Goal: Task Accomplishment & Management: Use online tool/utility

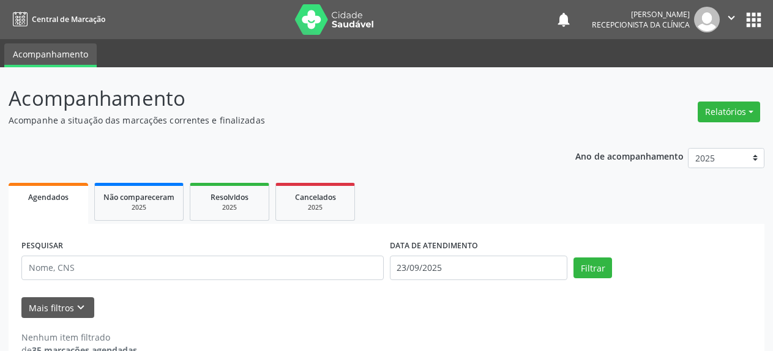
select select "8"
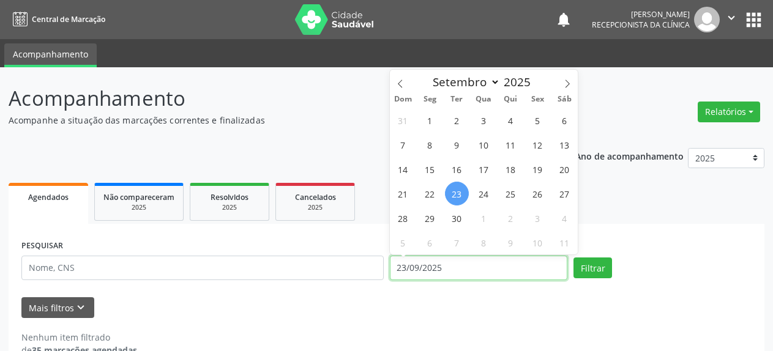
click at [450, 267] on input "23/09/2025" at bounding box center [479, 268] width 178 height 24
click at [430, 197] on span "22" at bounding box center [430, 194] width 24 height 24
type input "[DATE]"
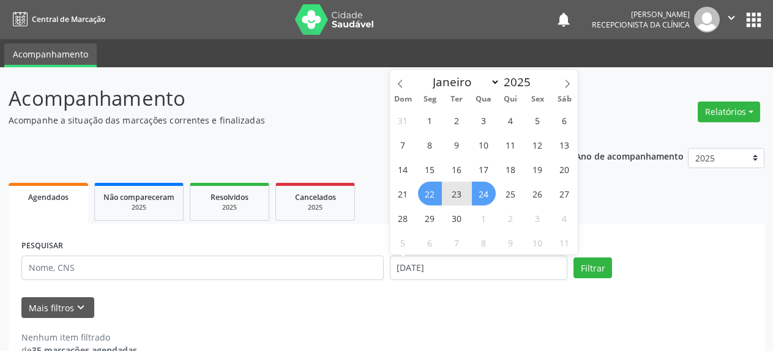
click at [492, 197] on span "24" at bounding box center [484, 194] width 24 height 24
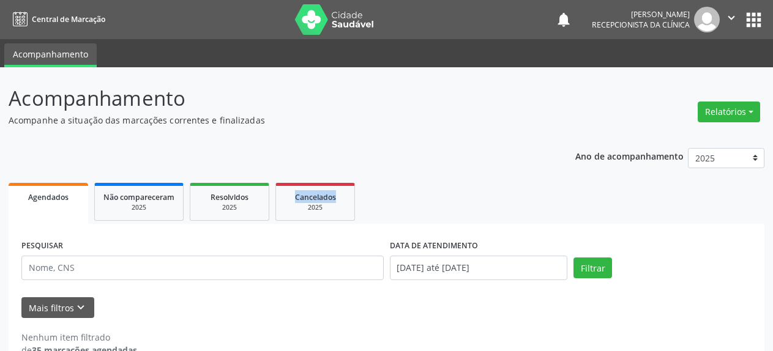
click at [492, 197] on ul "Agendados Não compareceram 2025 Resolvidos 2025 Cancelados 2025" at bounding box center [387, 202] width 756 height 44
click at [591, 263] on button "Filtrar" at bounding box center [593, 268] width 39 height 21
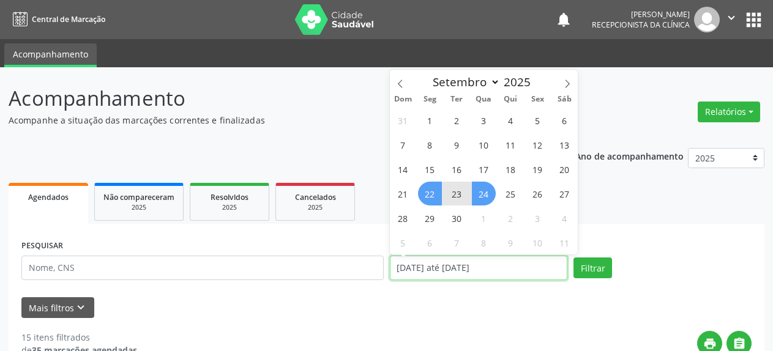
click at [450, 270] on input "[DATE] até [DATE]" at bounding box center [479, 268] width 178 height 24
click at [485, 197] on span "24" at bounding box center [484, 194] width 24 height 24
type input "[DATE]"
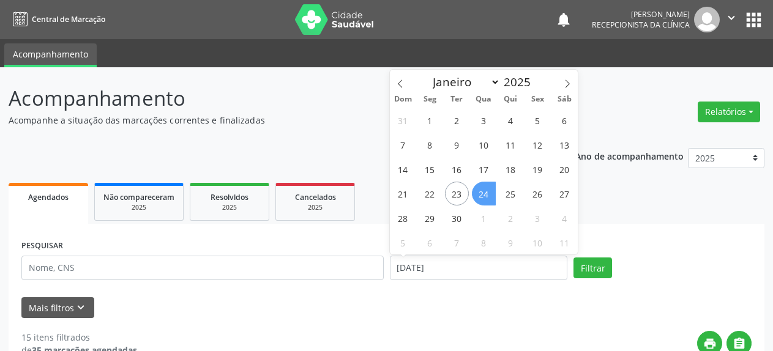
click at [482, 191] on span "24" at bounding box center [484, 194] width 24 height 24
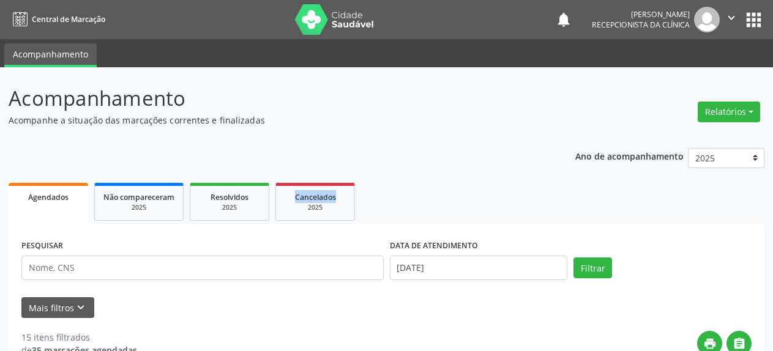
click at [482, 191] on ul "Agendados Não compareceram 2025 Resolvidos 2025 Cancelados 2025" at bounding box center [387, 202] width 756 height 44
click at [591, 266] on button "Filtrar" at bounding box center [593, 268] width 39 height 21
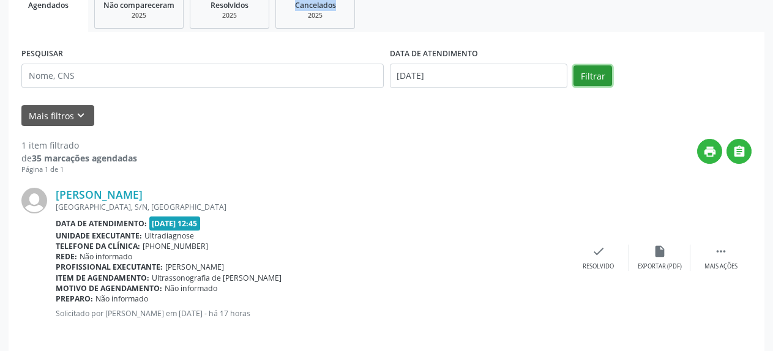
scroll to position [203, 0]
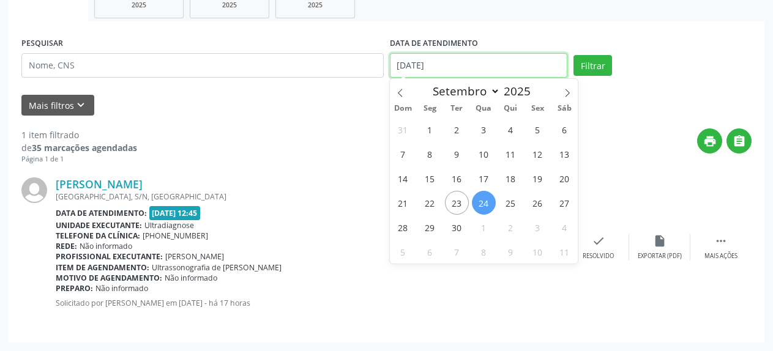
click at [431, 65] on input "[DATE]" at bounding box center [479, 65] width 178 height 24
click at [482, 207] on span "24" at bounding box center [484, 203] width 24 height 24
type input "[DATE]"
click at [481, 207] on span "24" at bounding box center [484, 203] width 24 height 24
select select "8"
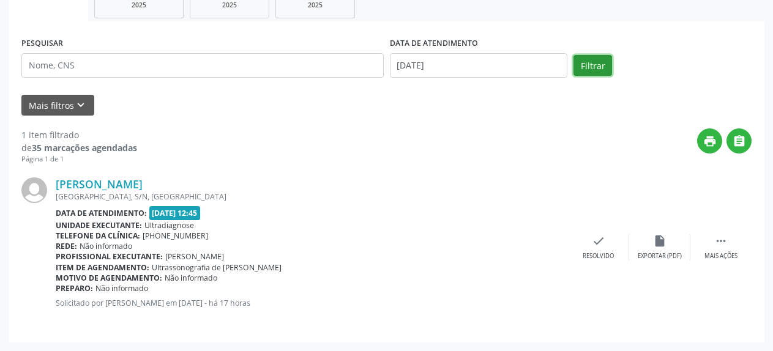
click at [605, 64] on button "Filtrar" at bounding box center [593, 65] width 39 height 21
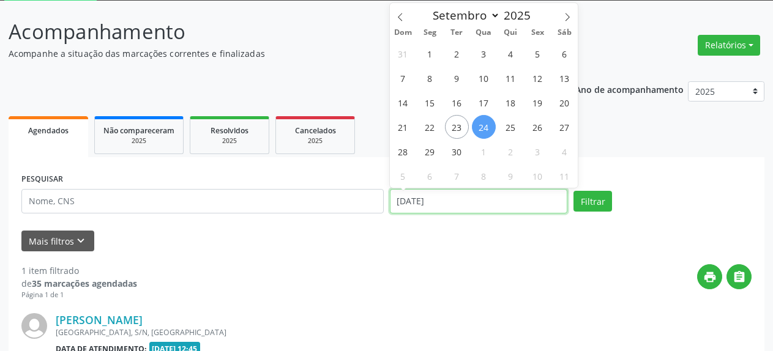
click at [405, 203] on input "[DATE]" at bounding box center [479, 201] width 178 height 24
click at [434, 125] on span "22" at bounding box center [430, 127] width 24 height 24
type input "[DATE]"
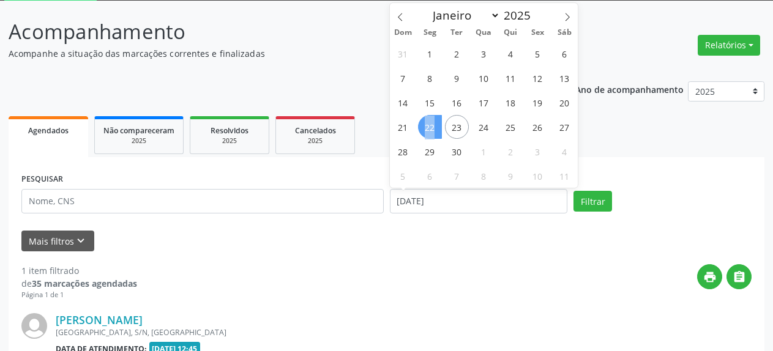
click at [434, 125] on span "22" at bounding box center [430, 127] width 24 height 24
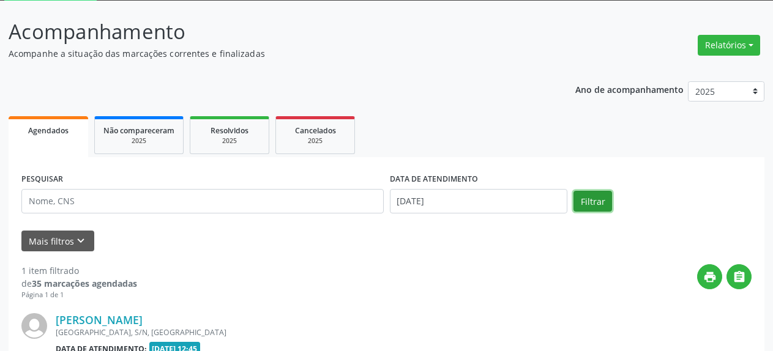
click at [602, 201] on button "Filtrar" at bounding box center [593, 201] width 39 height 21
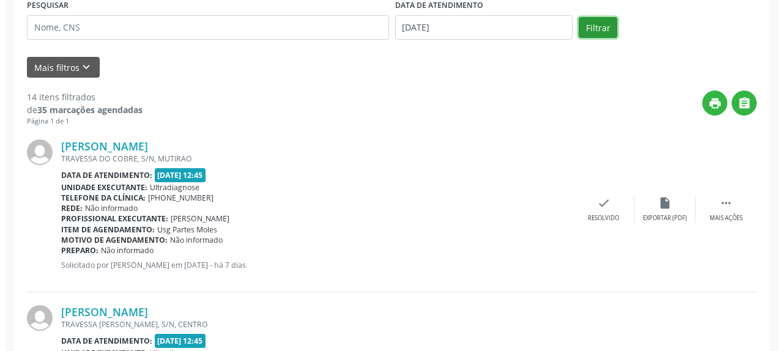
scroll to position [250, 0]
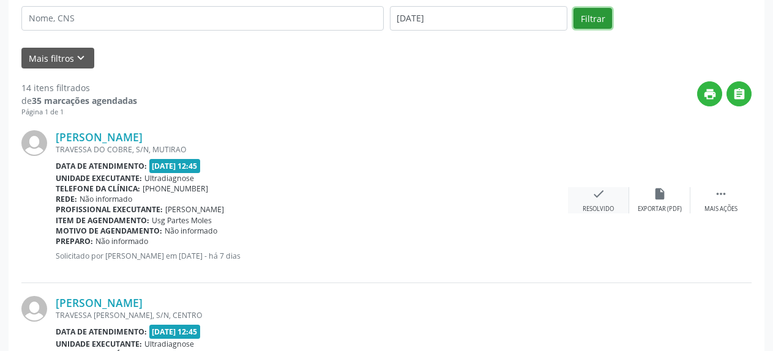
click at [597, 193] on icon "check" at bounding box center [598, 193] width 13 height 13
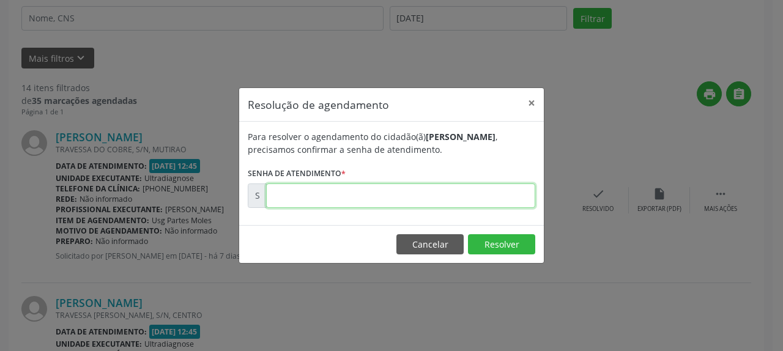
click at [429, 192] on input "text" at bounding box center [400, 196] width 269 height 24
type input "00177179"
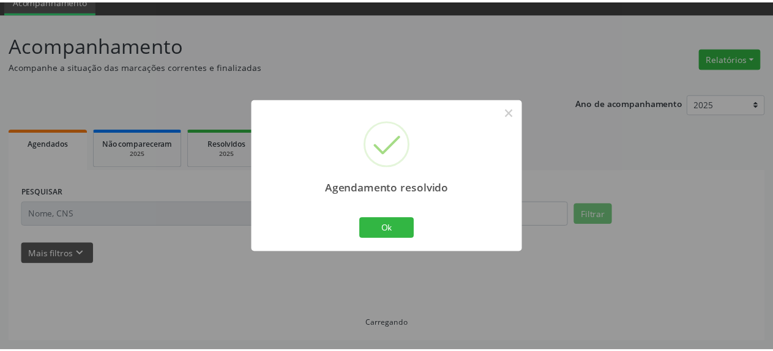
scroll to position [54, 0]
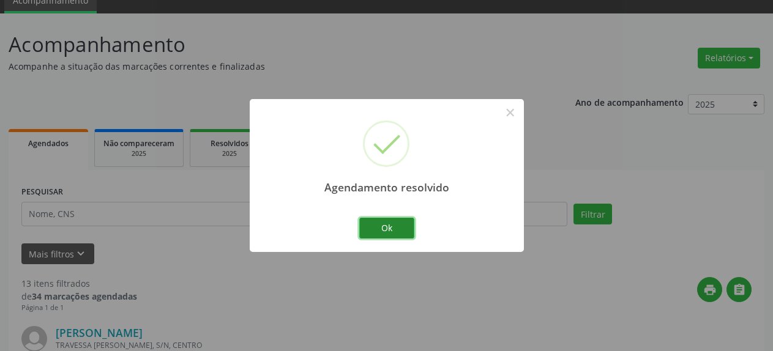
click at [383, 228] on button "Ok" at bounding box center [386, 228] width 55 height 21
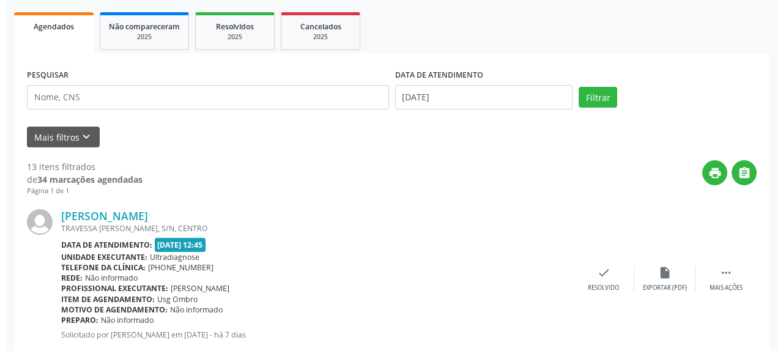
scroll to position [179, 0]
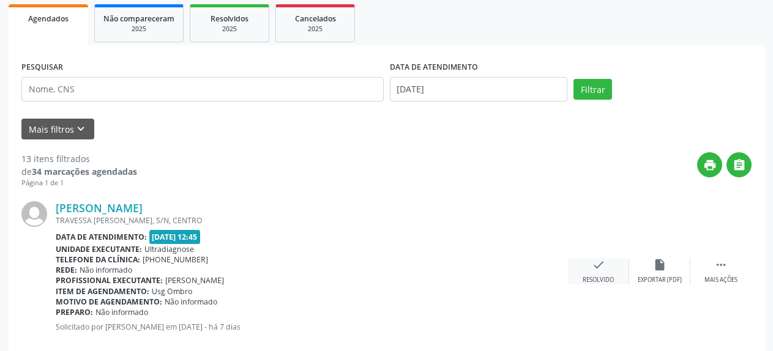
click at [604, 268] on icon "check" at bounding box center [598, 264] width 13 height 13
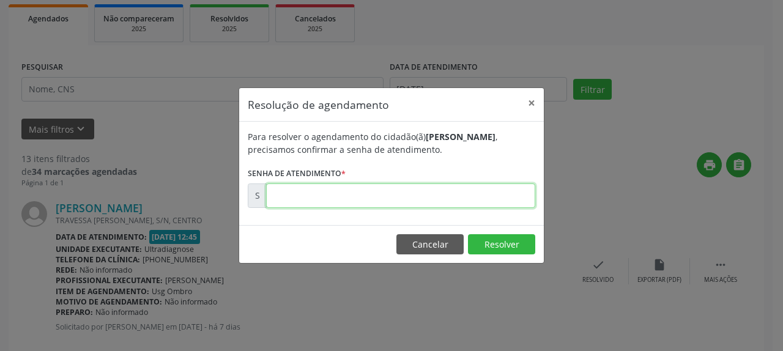
click at [412, 198] on input "text" at bounding box center [400, 196] width 269 height 24
type input "00177181"
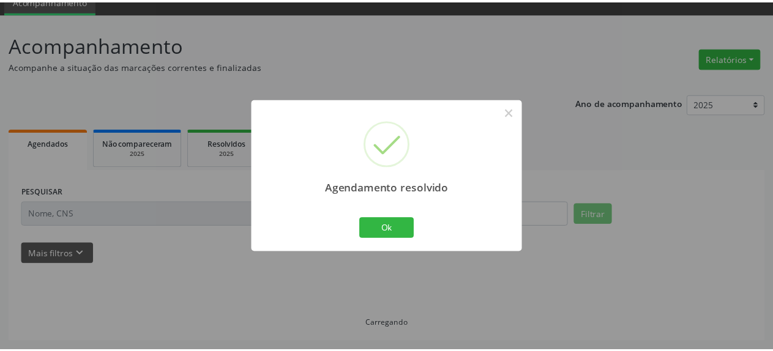
scroll to position [54, 0]
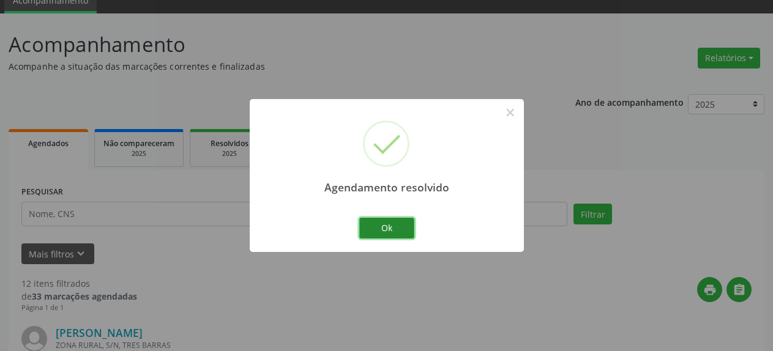
click at [397, 232] on button "Ok" at bounding box center [386, 228] width 55 height 21
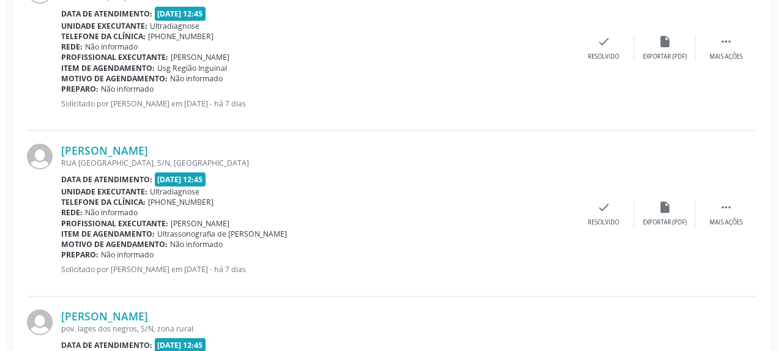
scroll to position [428, 0]
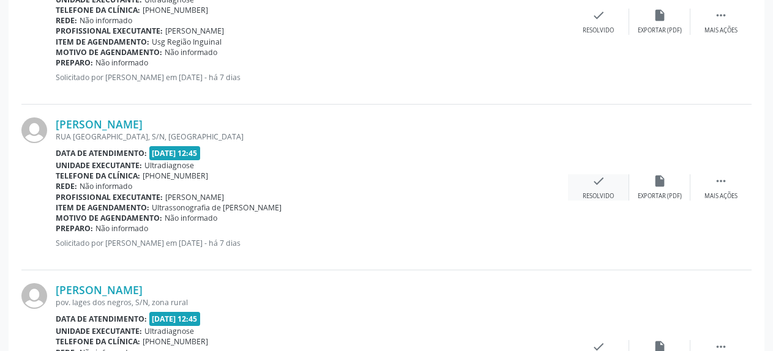
click at [591, 182] on div "check Resolvido" at bounding box center [598, 187] width 61 height 26
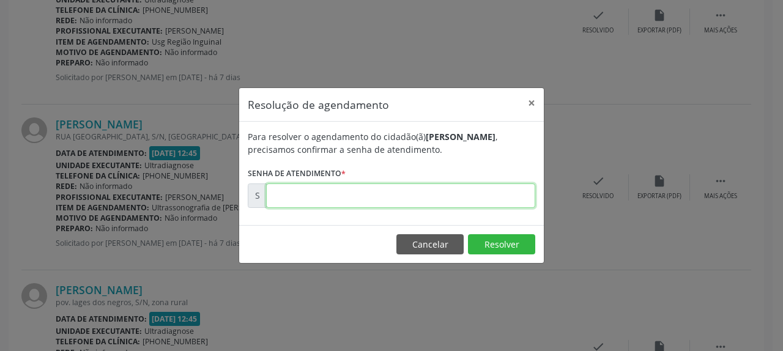
click at [427, 195] on input "text" at bounding box center [400, 196] width 269 height 24
type input "00177187"
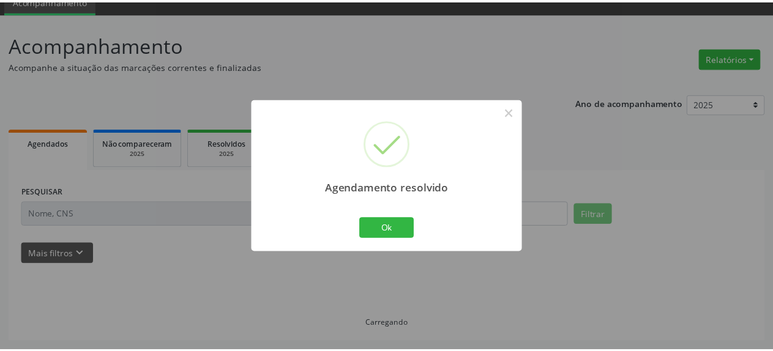
scroll to position [54, 0]
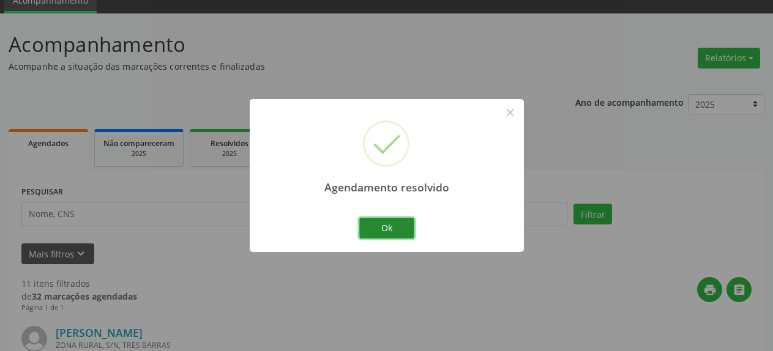
click at [375, 231] on button "Ok" at bounding box center [386, 228] width 55 height 21
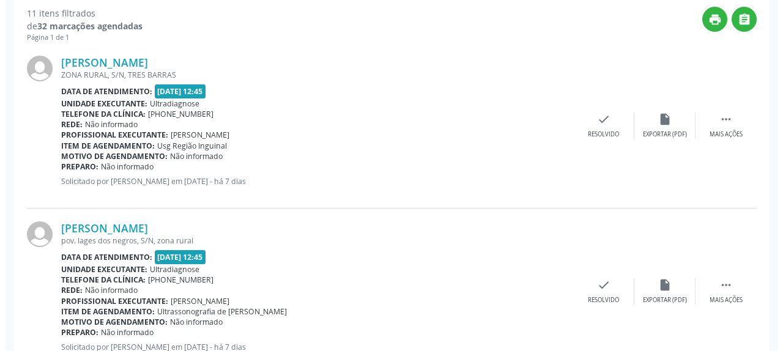
scroll to position [366, 0]
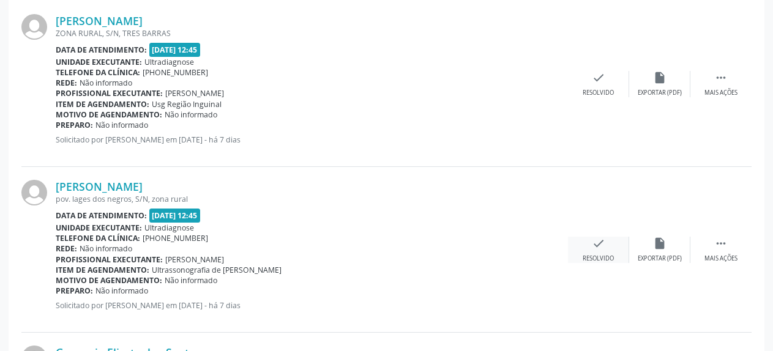
click at [610, 250] on div "check Resolvido" at bounding box center [598, 250] width 61 height 26
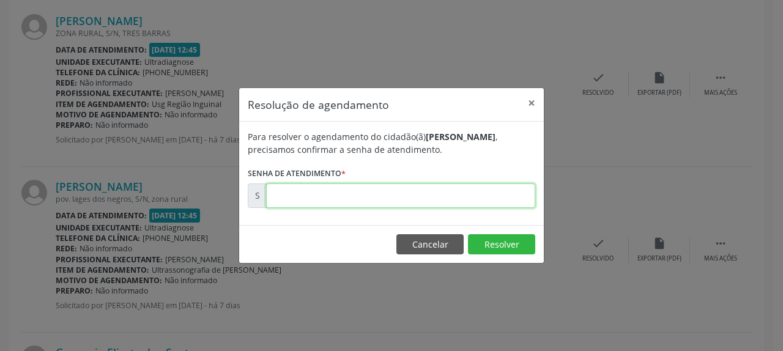
click at [434, 200] on input "text" at bounding box center [400, 196] width 269 height 24
type input "00177192"
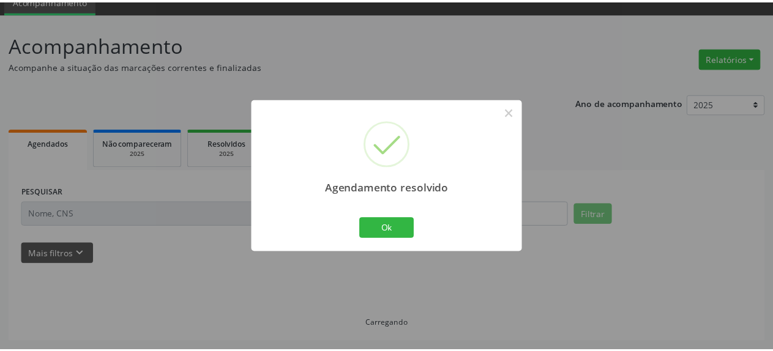
scroll to position [54, 0]
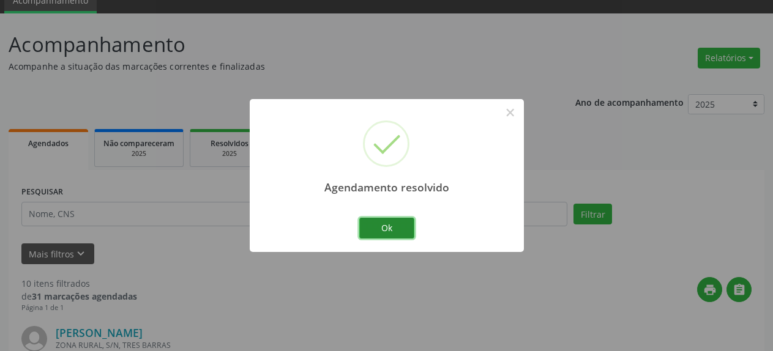
click at [373, 231] on button "Ok" at bounding box center [386, 228] width 55 height 21
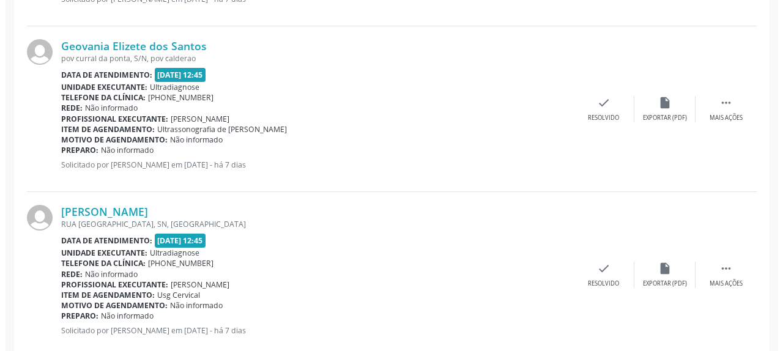
scroll to position [553, 0]
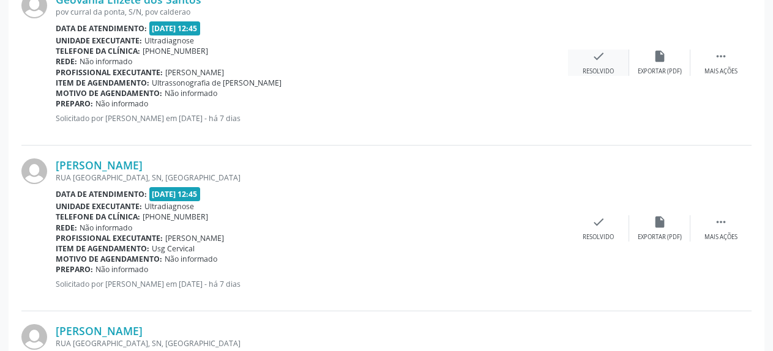
click at [597, 56] on icon "check" at bounding box center [598, 56] width 13 height 13
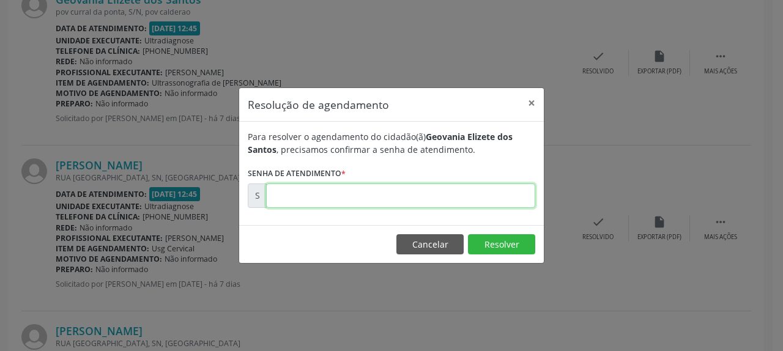
click at [461, 196] on input "text" at bounding box center [400, 196] width 269 height 24
type input "00177195"
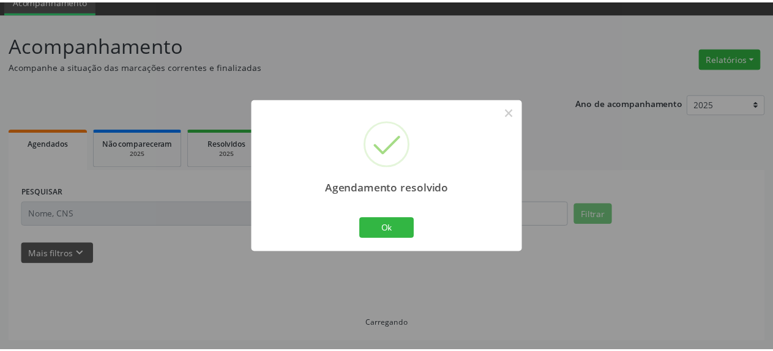
scroll to position [54, 0]
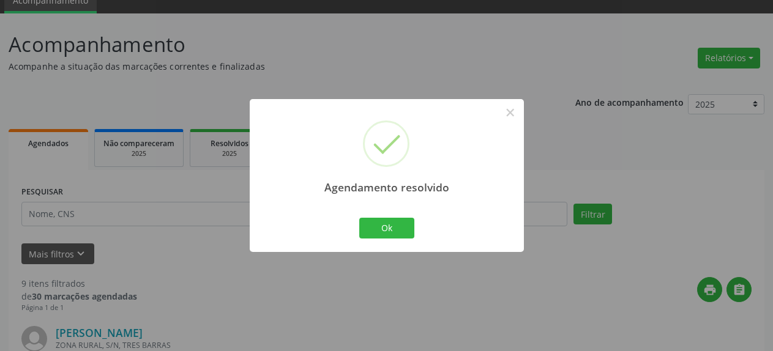
click at [417, 220] on div "Agendamento resolvido × Ok Cancel" at bounding box center [387, 175] width 274 height 152
click at [407, 222] on button "Ok" at bounding box center [386, 228] width 55 height 21
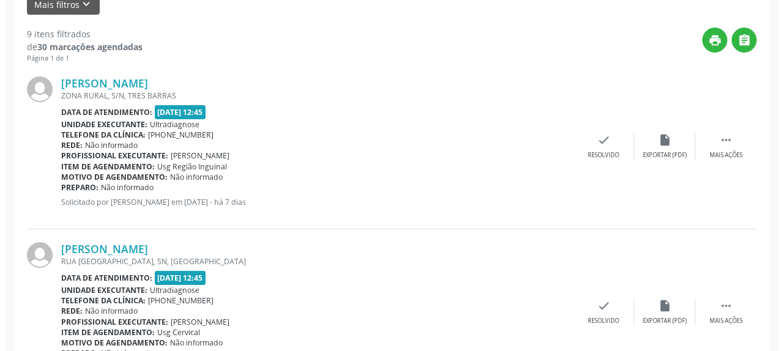
scroll to position [366, 0]
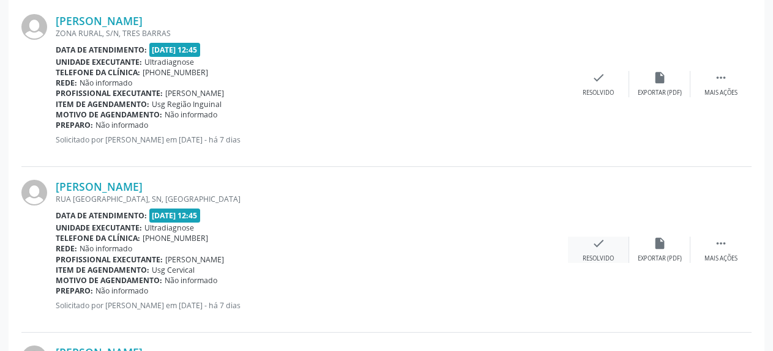
click at [599, 247] on icon "check" at bounding box center [598, 243] width 13 height 13
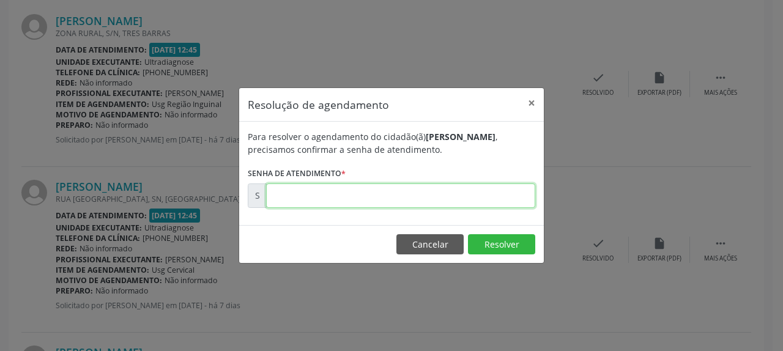
click at [437, 193] on input "text" at bounding box center [400, 196] width 269 height 24
type input "00177201"
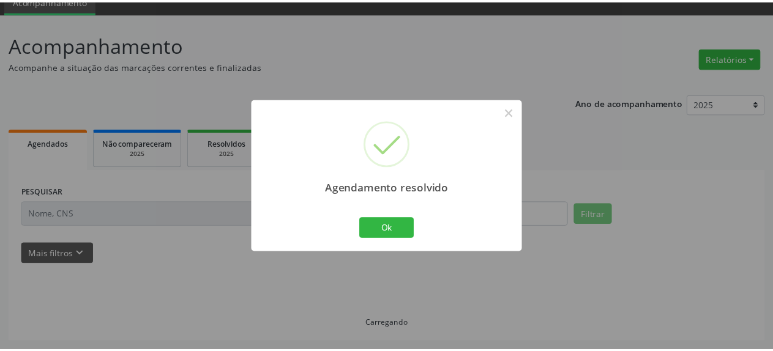
scroll to position [54, 0]
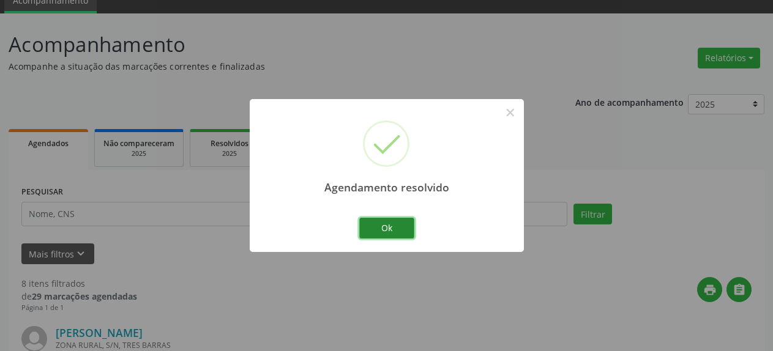
click at [391, 223] on button "Ok" at bounding box center [386, 228] width 55 height 21
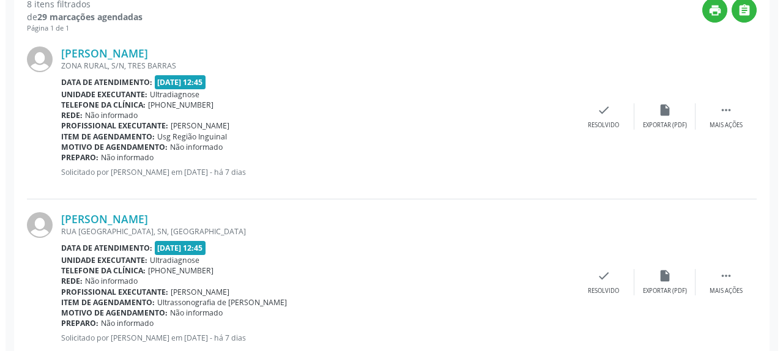
scroll to position [366, 0]
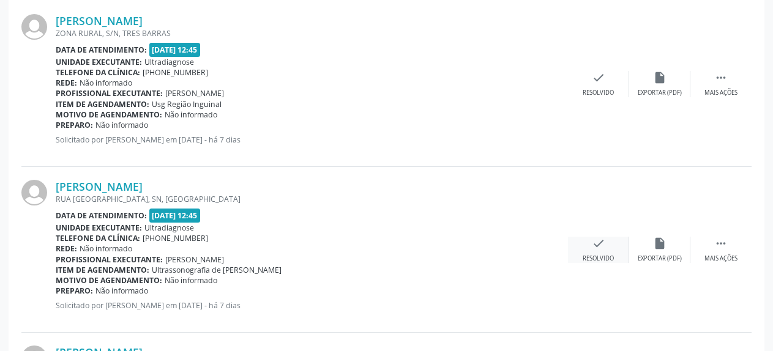
click at [600, 250] on icon "check" at bounding box center [598, 243] width 13 height 13
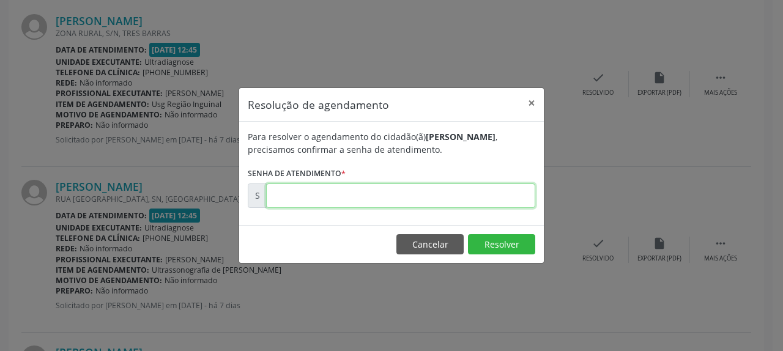
click at [388, 193] on input "text" at bounding box center [400, 196] width 269 height 24
type input "00177202"
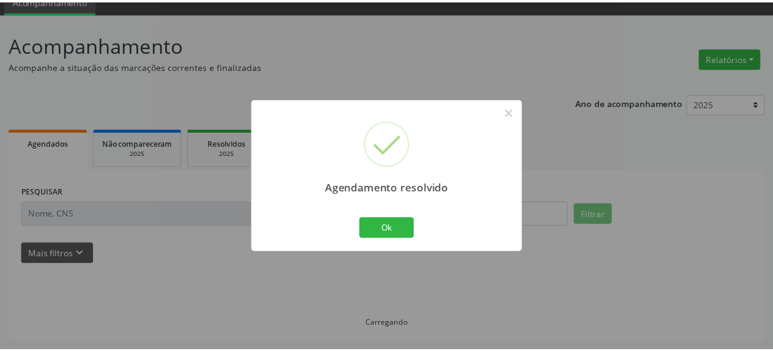
scroll to position [54, 0]
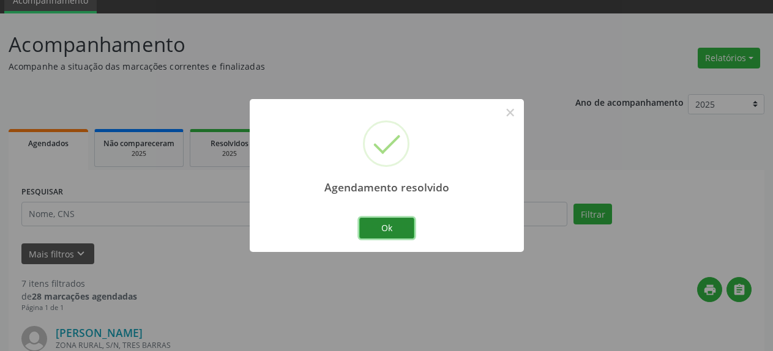
click at [395, 228] on button "Ok" at bounding box center [386, 228] width 55 height 21
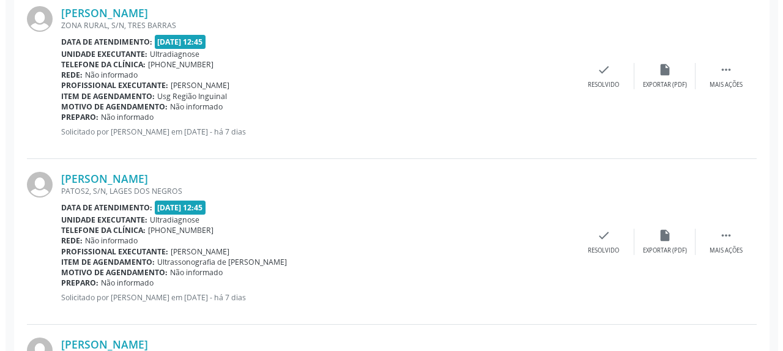
scroll to position [491, 0]
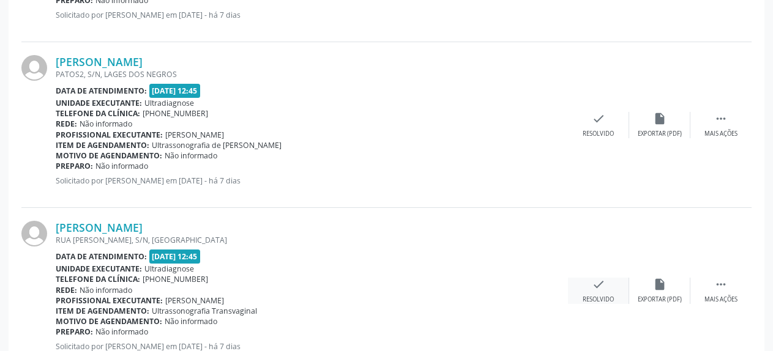
click at [602, 286] on icon "check" at bounding box center [598, 284] width 13 height 13
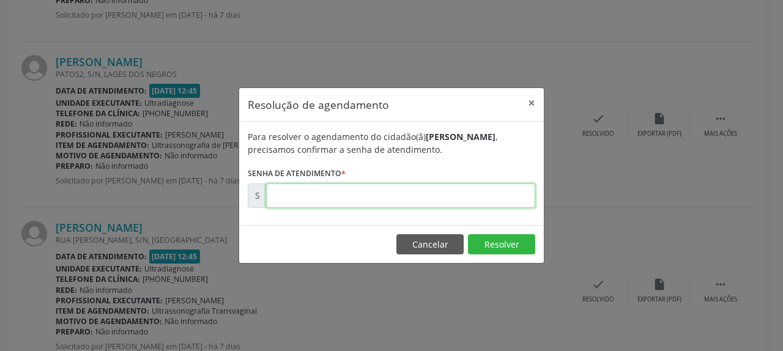
click at [432, 197] on input "text" at bounding box center [400, 196] width 269 height 24
type input "00177206"
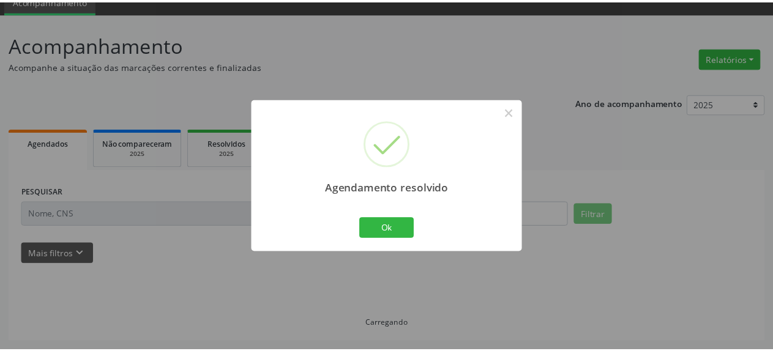
scroll to position [54, 0]
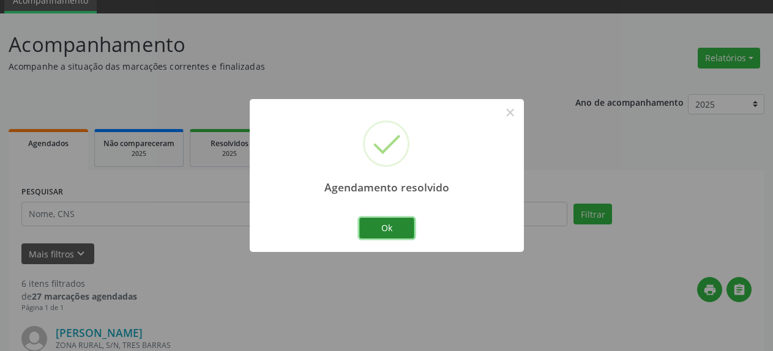
click at [391, 230] on button "Ok" at bounding box center [386, 228] width 55 height 21
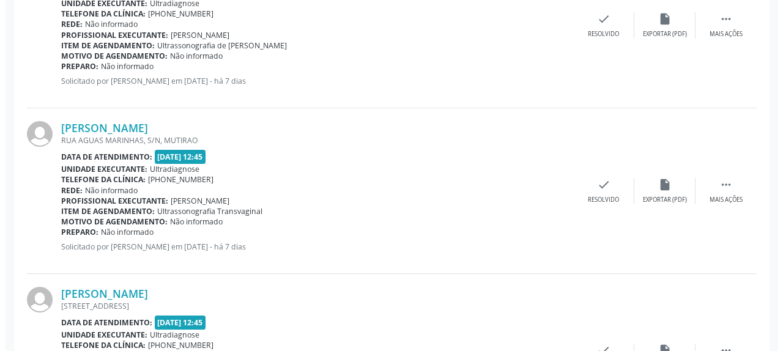
scroll to position [616, 0]
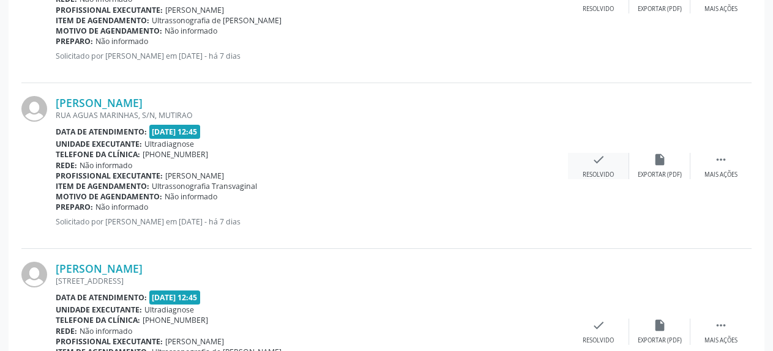
click at [601, 161] on icon "check" at bounding box center [598, 159] width 13 height 13
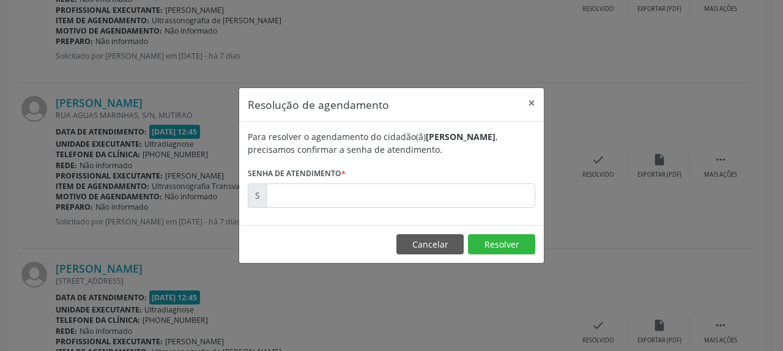
click at [490, 181] on form "Para resolver o agendamento do cidadão(ã) [PERSON_NAME] , precisamos confirmar …" at bounding box center [392, 169] width 288 height 78
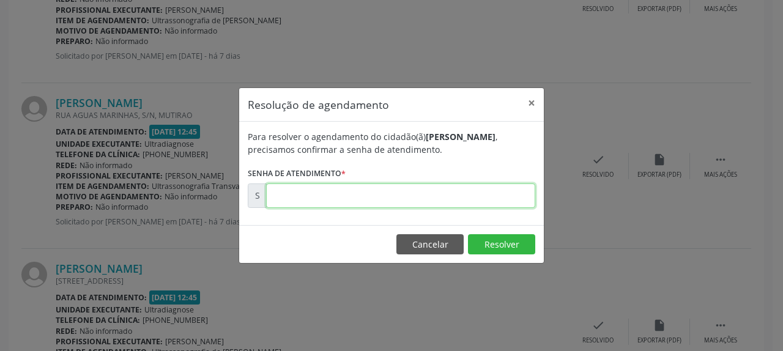
click at [493, 185] on input "text" at bounding box center [400, 196] width 269 height 24
type input "00177209"
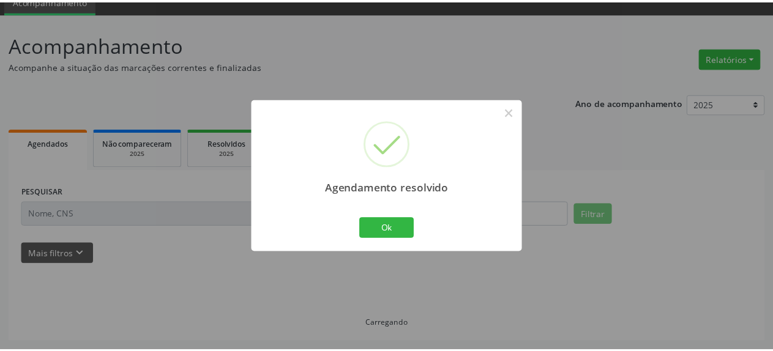
scroll to position [54, 0]
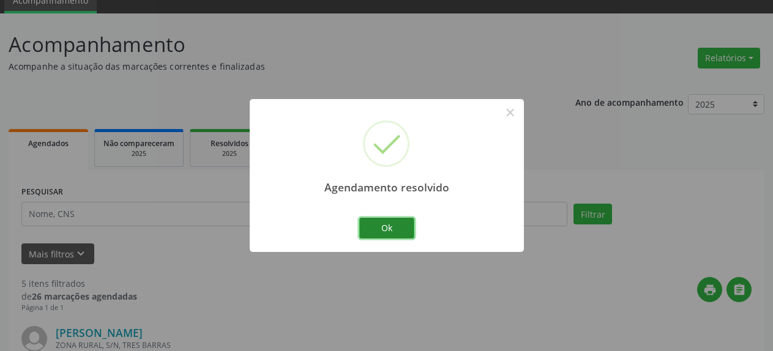
click at [392, 234] on button "Ok" at bounding box center [386, 228] width 55 height 21
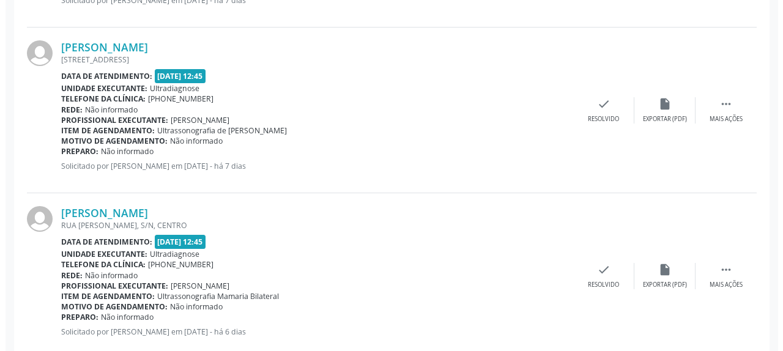
scroll to position [678, 0]
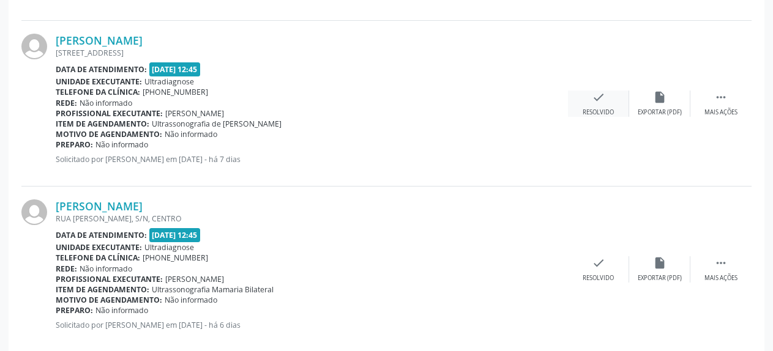
click at [599, 98] on icon "check" at bounding box center [598, 97] width 13 height 13
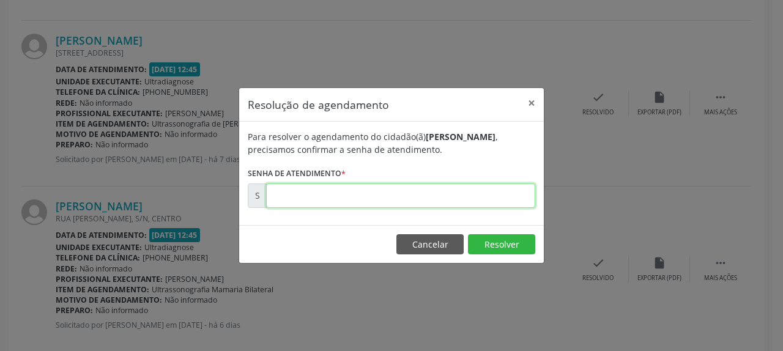
click at [416, 193] on input "text" at bounding box center [400, 196] width 269 height 24
type input "00177210"
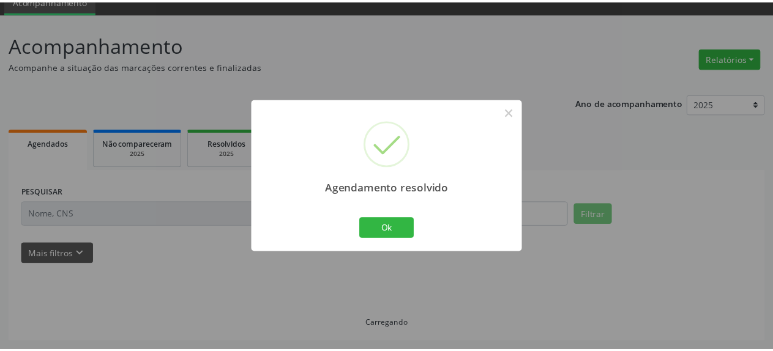
scroll to position [54, 0]
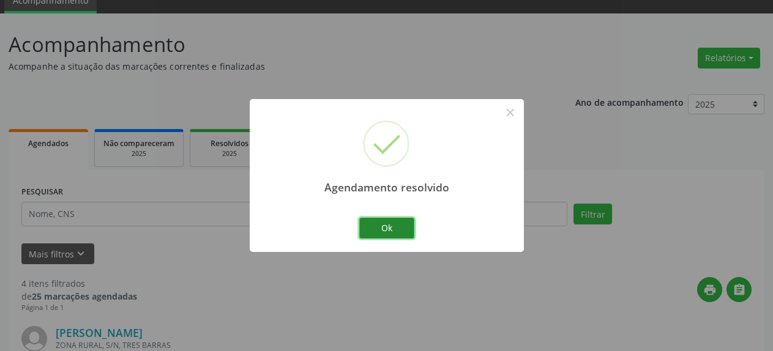
click at [381, 235] on button "Ok" at bounding box center [386, 228] width 55 height 21
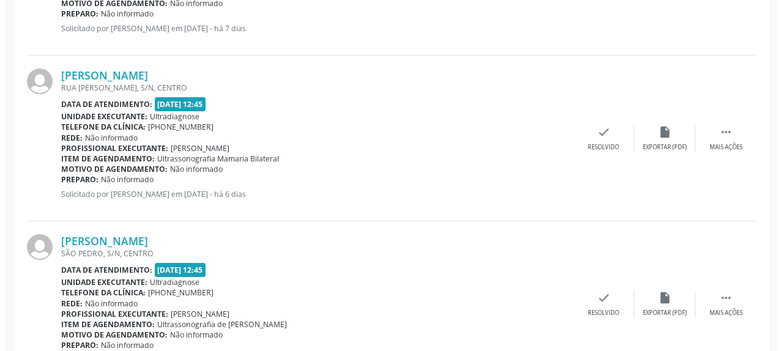
scroll to position [678, 0]
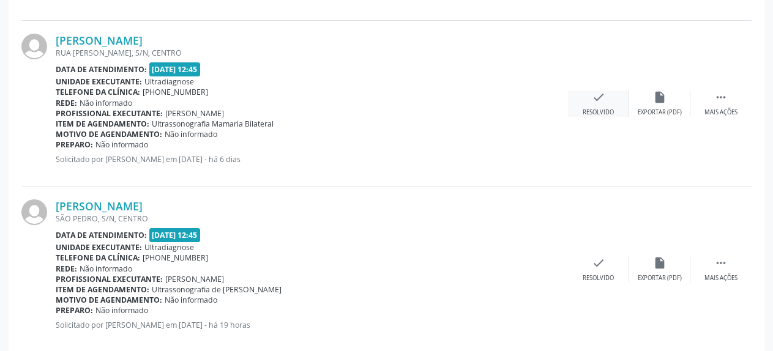
click at [594, 94] on icon "check" at bounding box center [598, 97] width 13 height 13
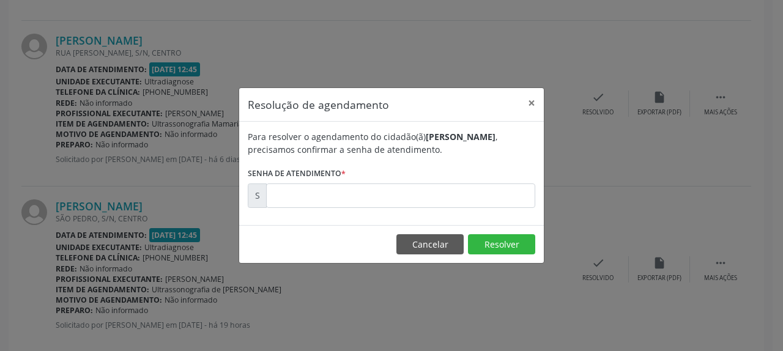
click at [418, 179] on form "Para resolver o agendamento do cidadão(ã) [PERSON_NAME] , precisamos confirmar …" at bounding box center [392, 169] width 288 height 78
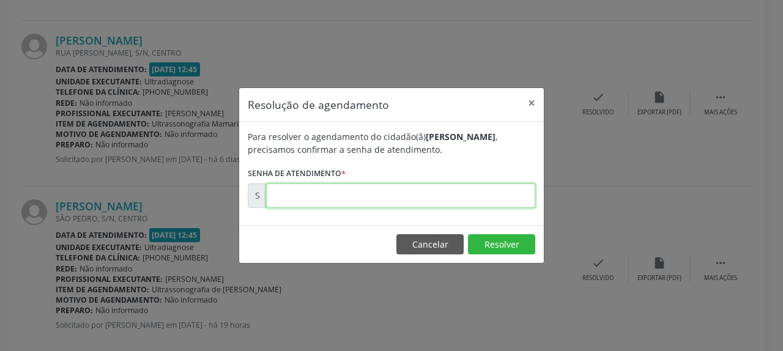
click at [409, 203] on input "text" at bounding box center [400, 196] width 269 height 24
type input "00177331"
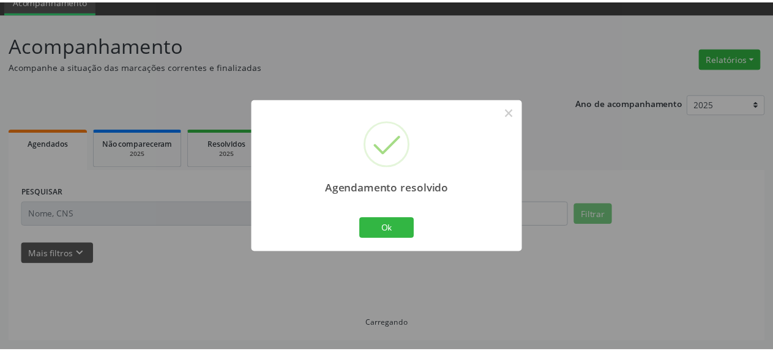
scroll to position [54, 0]
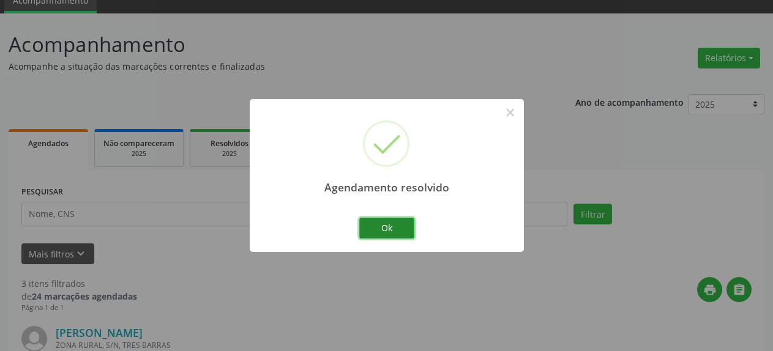
click at [385, 230] on button "Ok" at bounding box center [386, 228] width 55 height 21
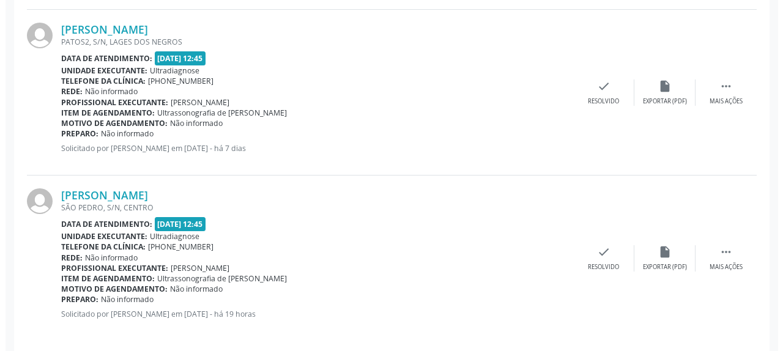
scroll to position [534, 0]
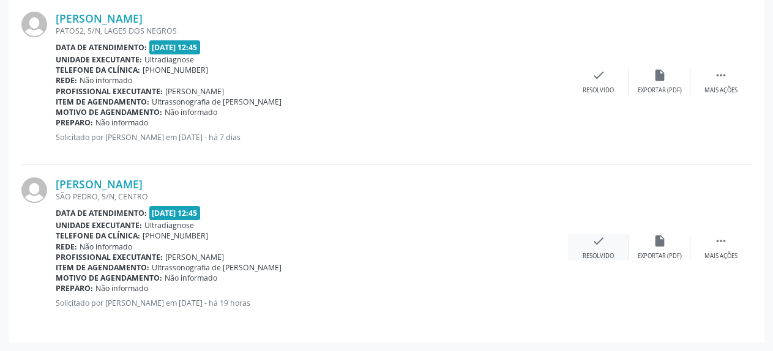
click at [600, 244] on icon "check" at bounding box center [598, 240] width 13 height 13
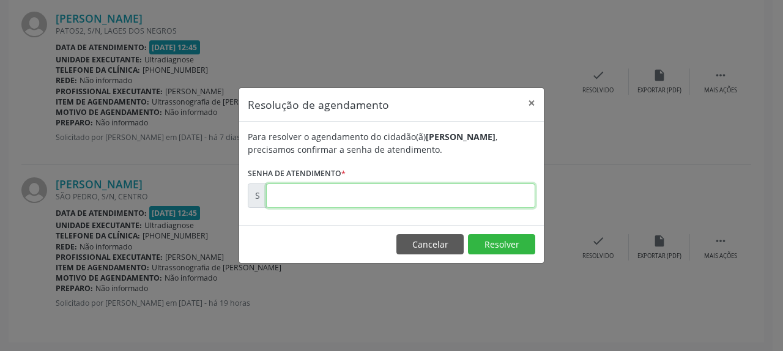
click at [454, 194] on input "text" at bounding box center [400, 196] width 269 height 24
type input "00178280"
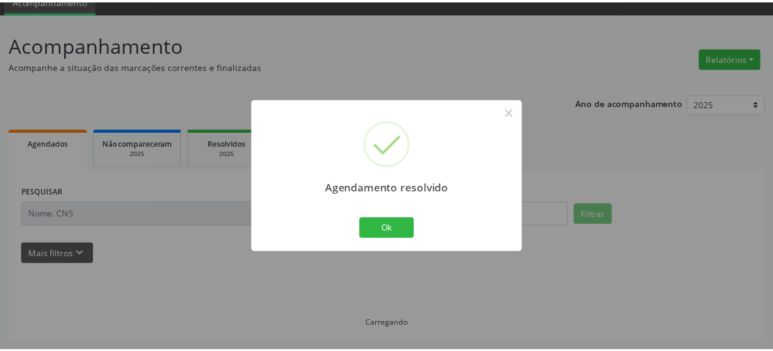
scroll to position [54, 0]
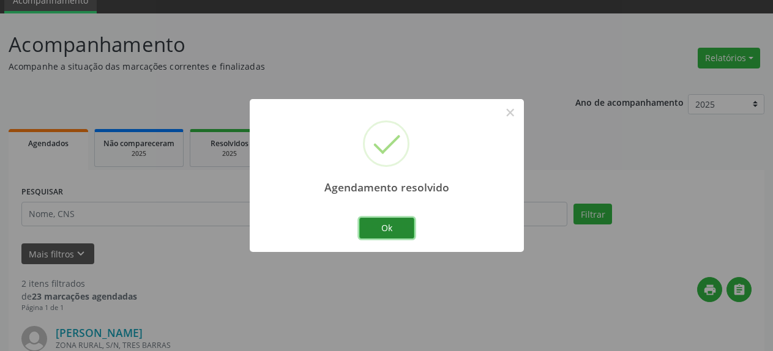
click at [394, 230] on button "Ok" at bounding box center [386, 228] width 55 height 21
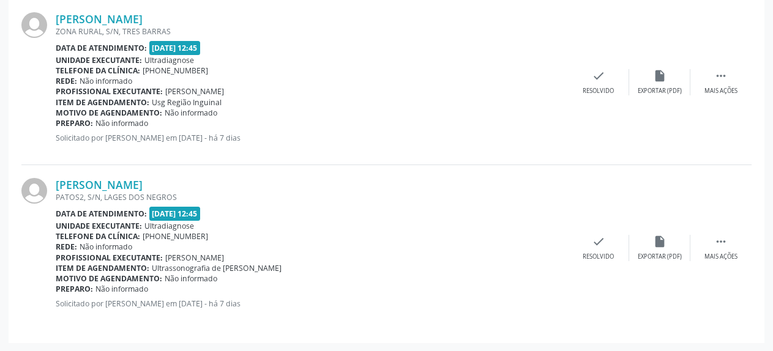
scroll to position [368, 0]
click at [723, 242] on icon "" at bounding box center [720, 240] width 13 height 13
click at [656, 242] on icon "alarm_off" at bounding box center [659, 240] width 13 height 13
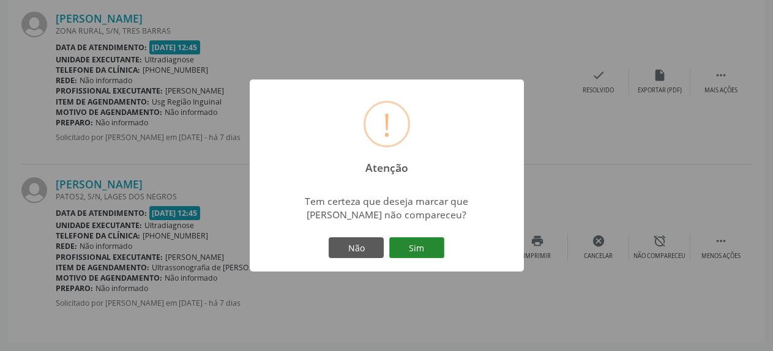
click at [427, 245] on button "Sim" at bounding box center [416, 247] width 55 height 21
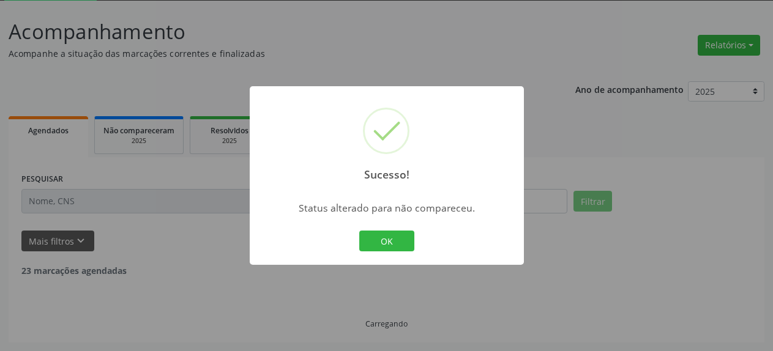
scroll to position [67, 0]
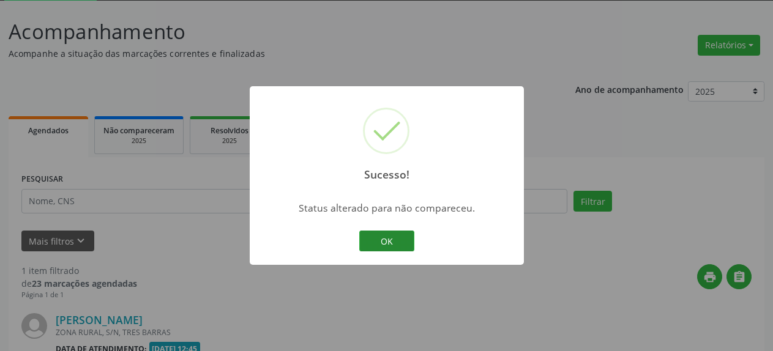
click at [380, 244] on button "OK" at bounding box center [386, 241] width 55 height 21
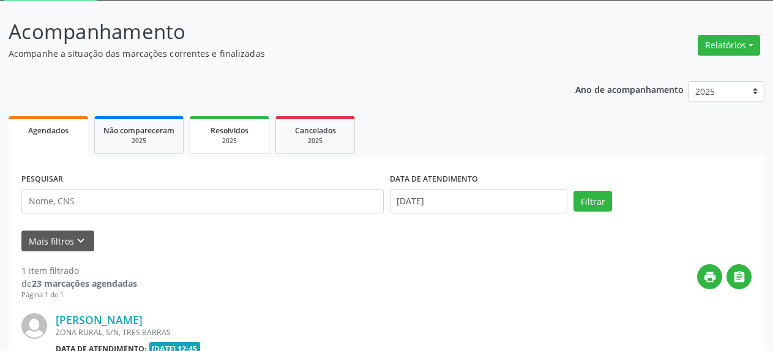
click at [219, 136] on div "2025" at bounding box center [229, 140] width 61 height 9
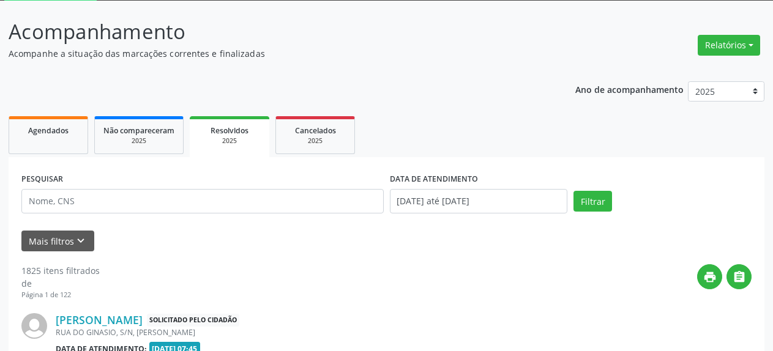
scroll to position [54, 0]
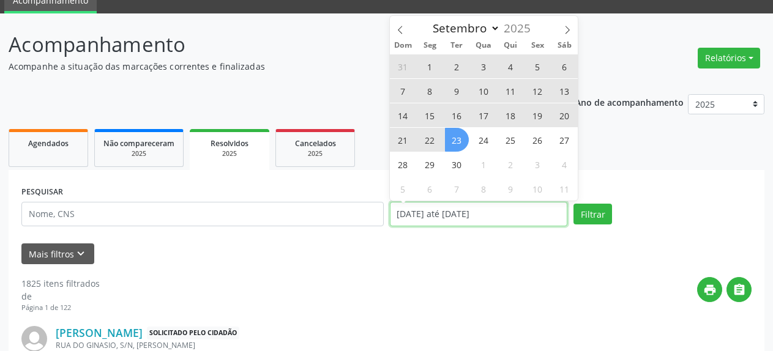
click at [457, 214] on input "[DATE] até [DATE]" at bounding box center [479, 214] width 178 height 24
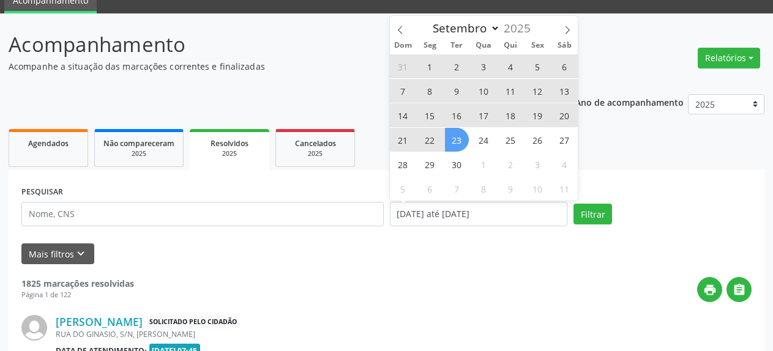
click at [429, 69] on span "1" at bounding box center [430, 66] width 24 height 24
type input "[DATE]"
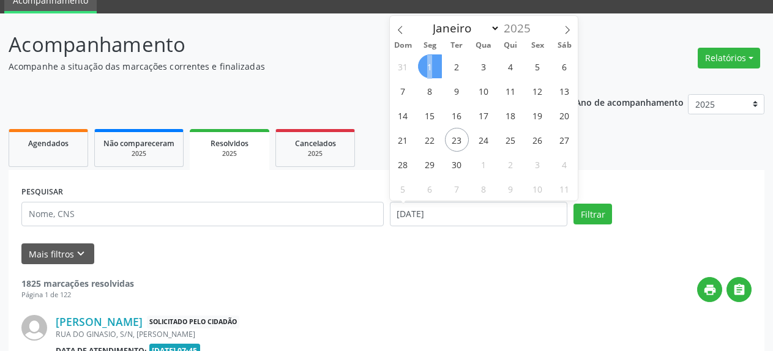
click at [429, 69] on span "1" at bounding box center [430, 66] width 24 height 24
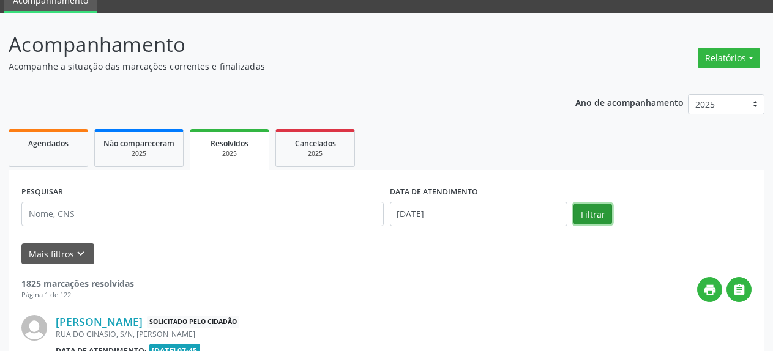
click at [597, 220] on button "Filtrar" at bounding box center [593, 214] width 39 height 21
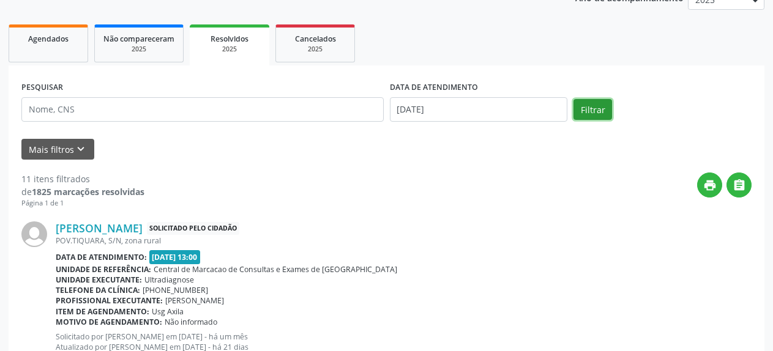
scroll to position [179, 0]
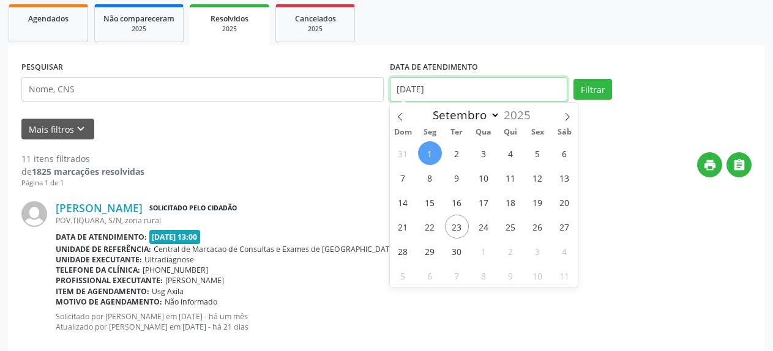
click at [420, 91] on input "[DATE]" at bounding box center [479, 89] width 178 height 24
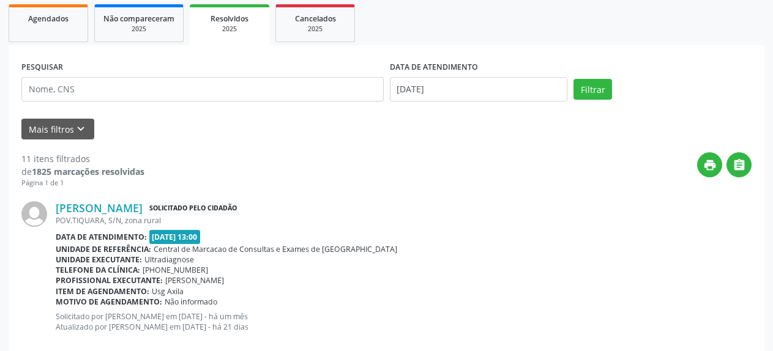
click at [646, 234] on div "Data de atendimento: [DATE] 13:00" at bounding box center [404, 237] width 696 height 14
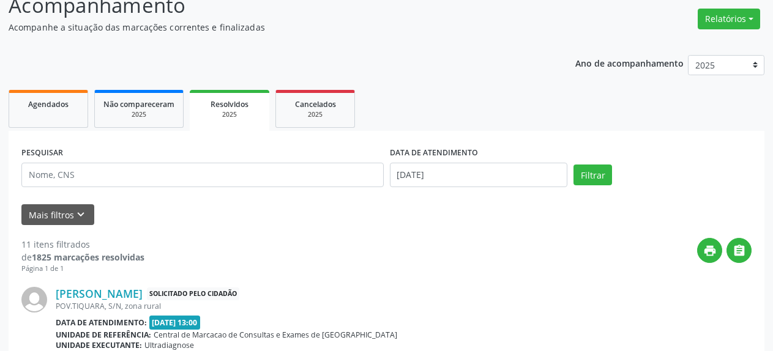
scroll to position [0, 0]
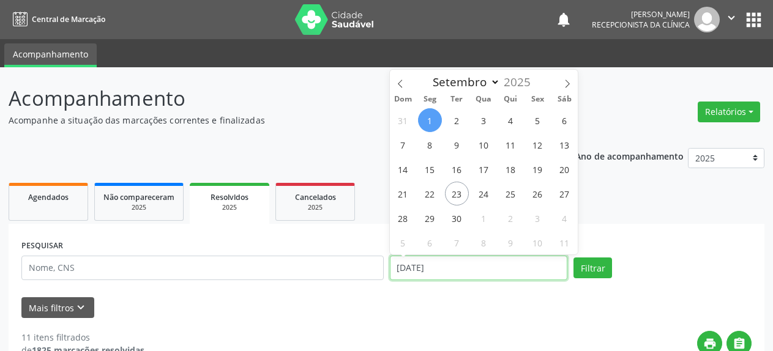
click at [417, 267] on input "[DATE]" at bounding box center [479, 268] width 178 height 24
click at [482, 119] on span "3" at bounding box center [484, 120] width 24 height 24
type input "[DATE]"
click at [482, 119] on span "3" at bounding box center [484, 120] width 24 height 24
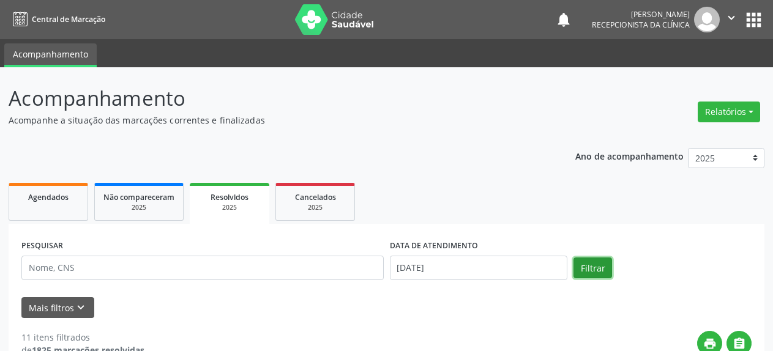
click at [586, 268] on button "Filtrar" at bounding box center [593, 268] width 39 height 21
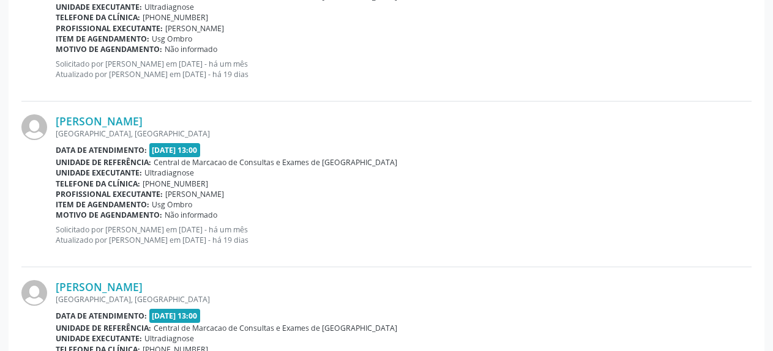
scroll to position [2425, 0]
